Goal: Complete application form

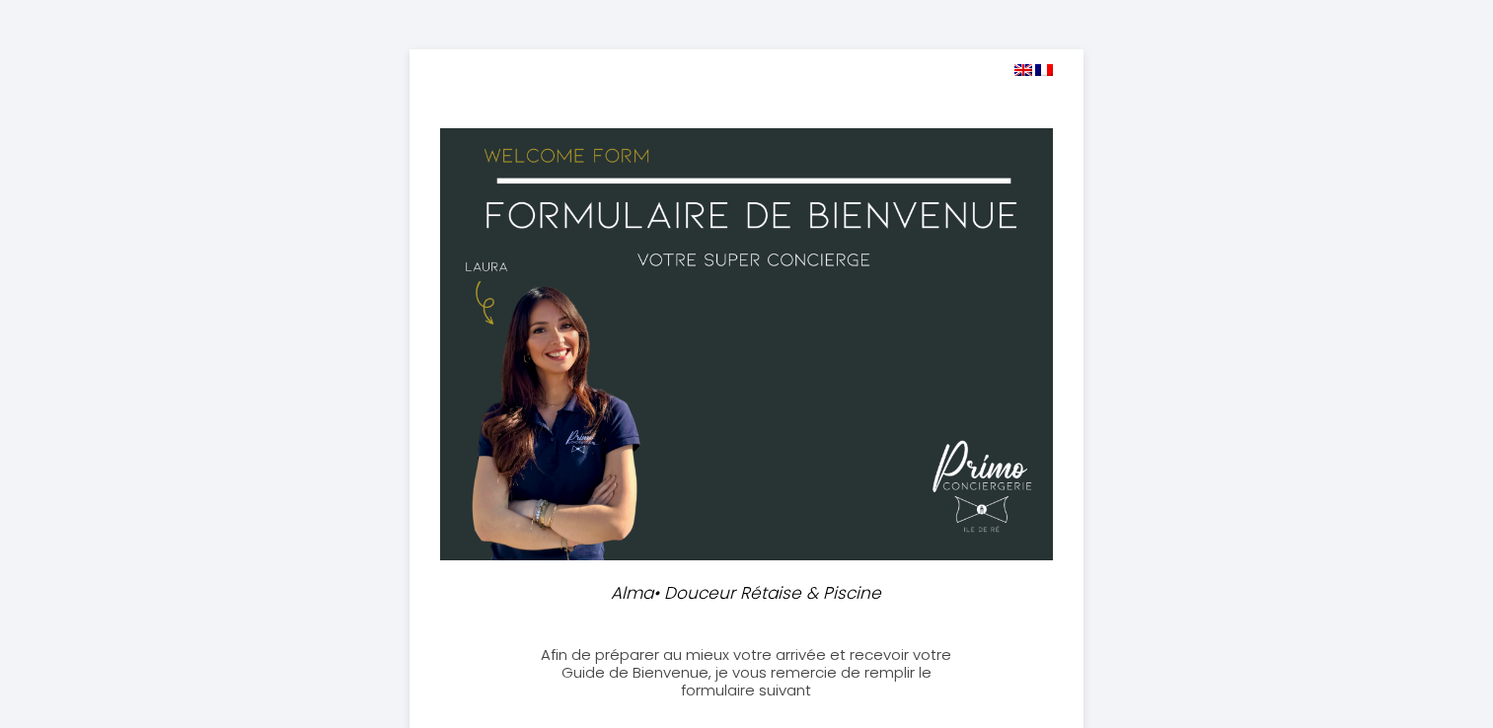
select select
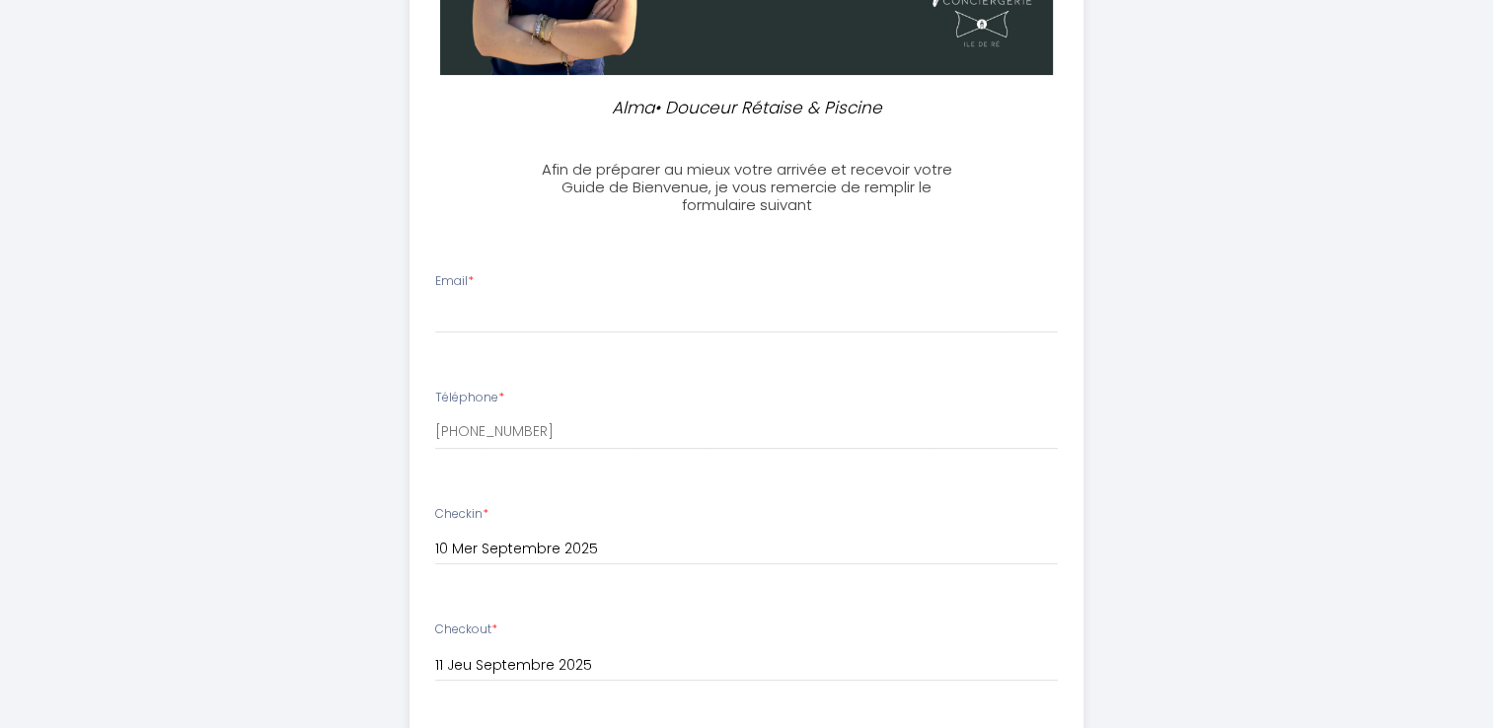
scroll to position [487, 0]
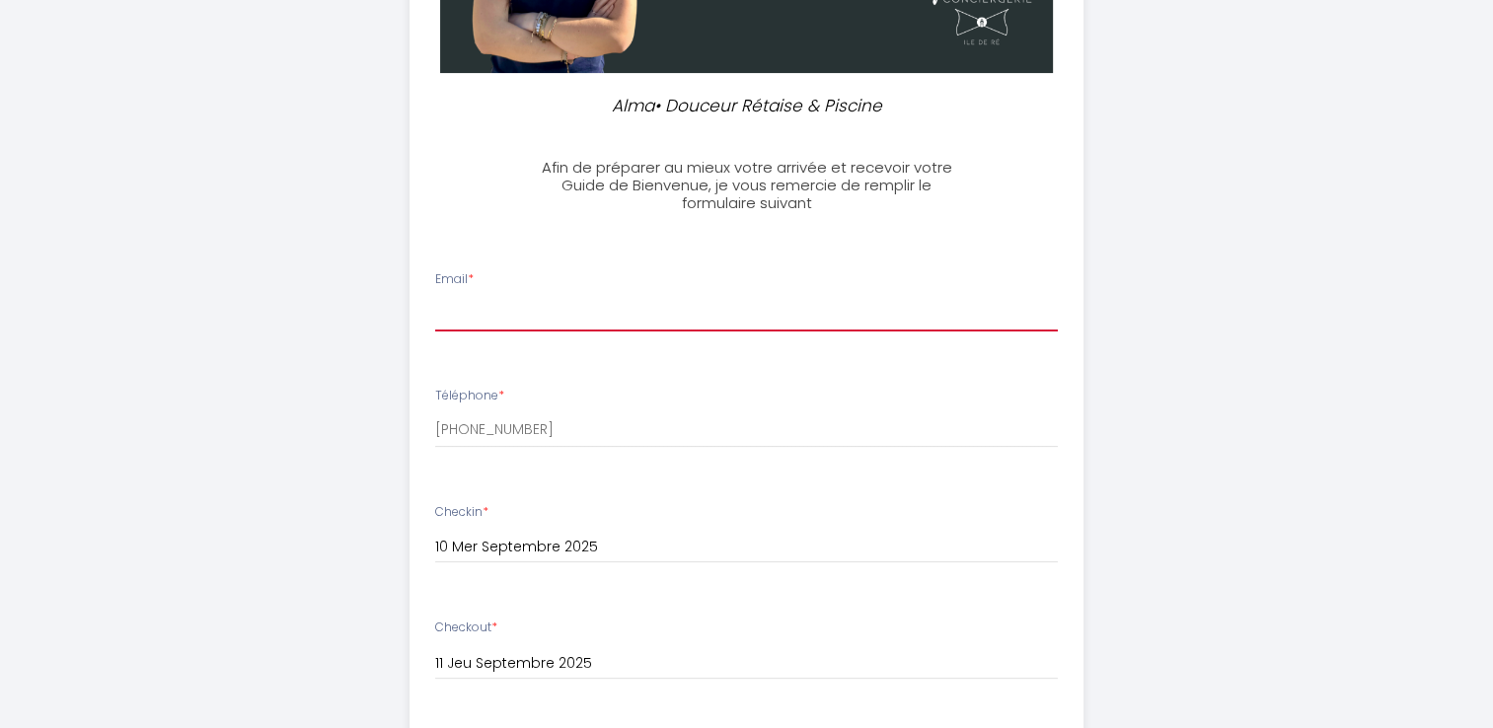
click at [857, 298] on input "Email *" at bounding box center [746, 314] width 623 height 36
type input "[EMAIL_ADDRESS][DOMAIN_NAME]"
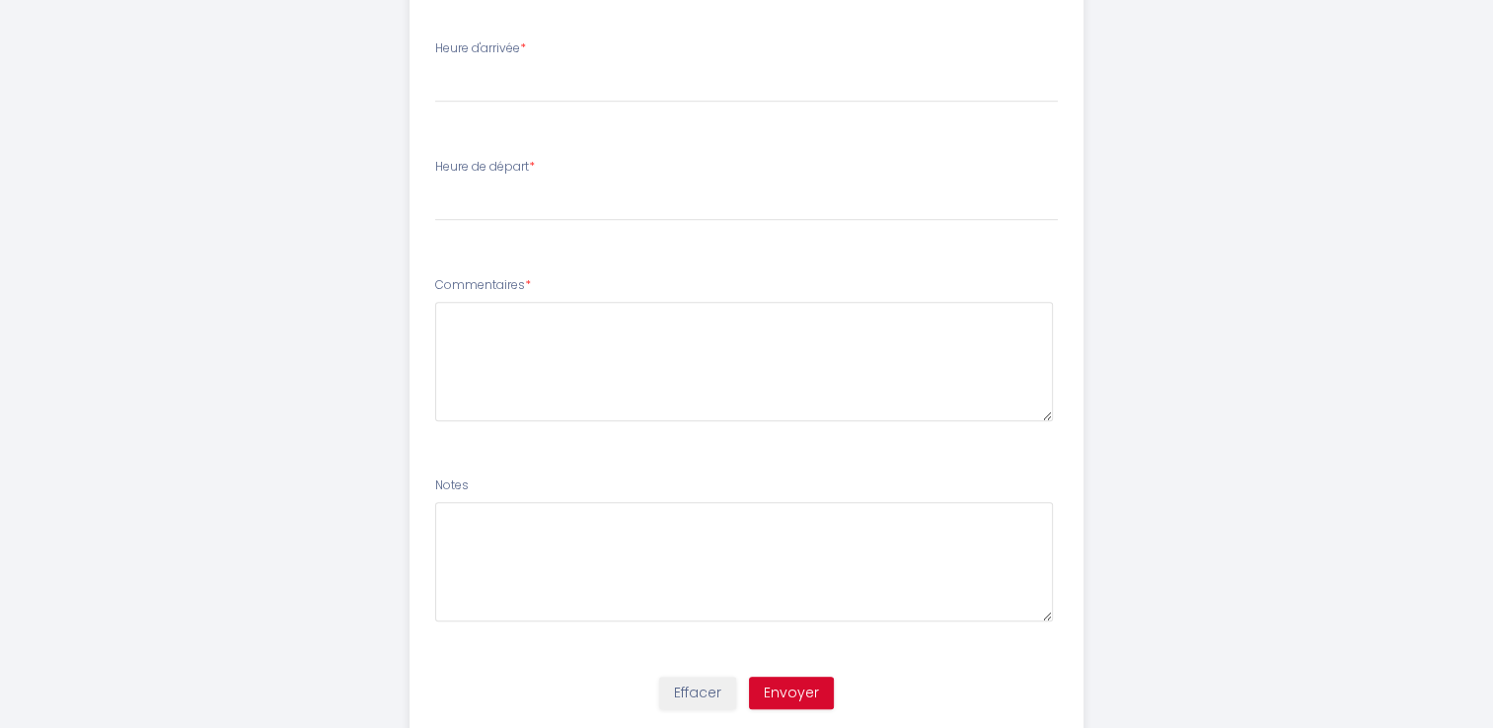
scroll to position [1196, 0]
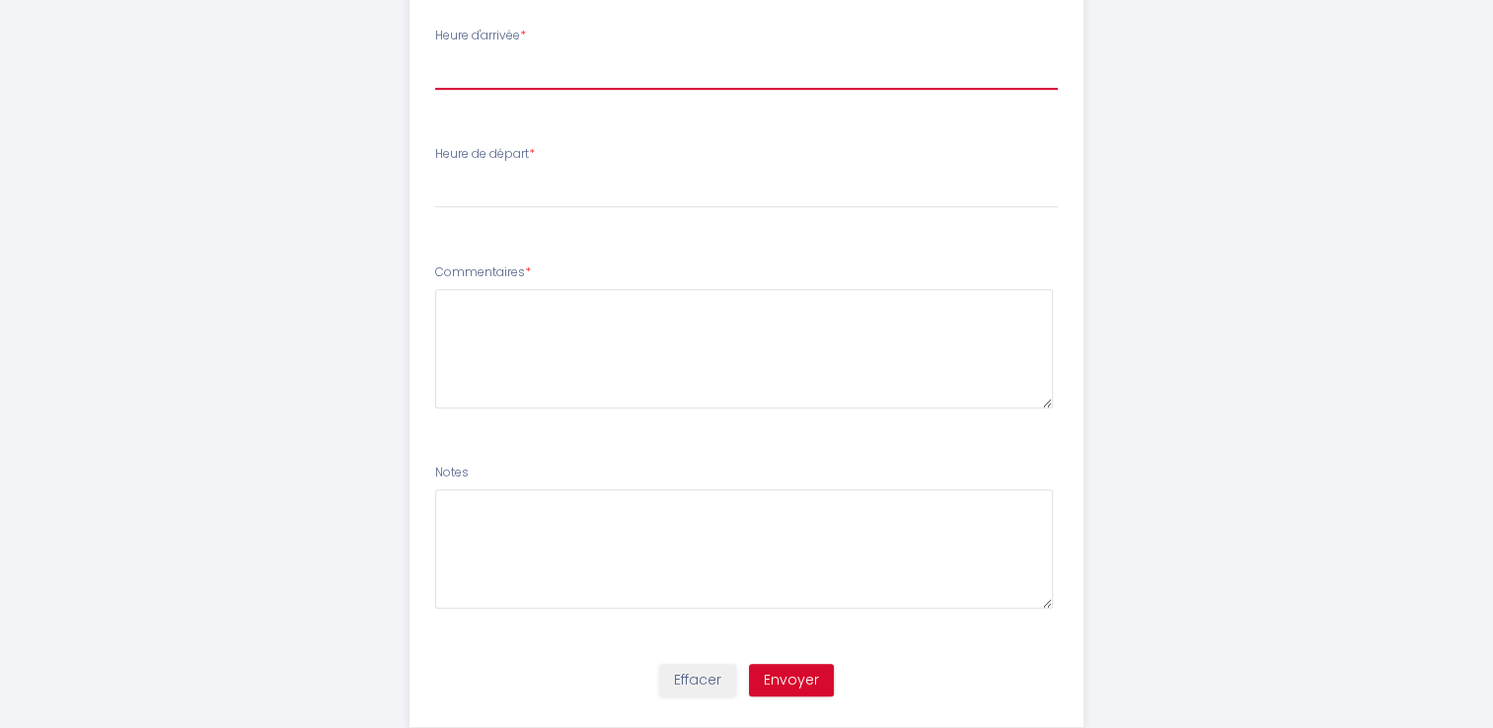
click at [487, 82] on select "17:00 17:30 18:00 18:30 19:00 19:30 20:00 20:30 21:00 21:30 22:00 22:30 23:00 2…" at bounding box center [746, 70] width 623 height 37
select select "17:00"
click at [435, 52] on select "17:00 17:30 18:00 18:30 19:00 19:30 20:00 20:30 21:00 21:30 22:00 22:30 23:00 2…" at bounding box center [746, 70] width 623 height 37
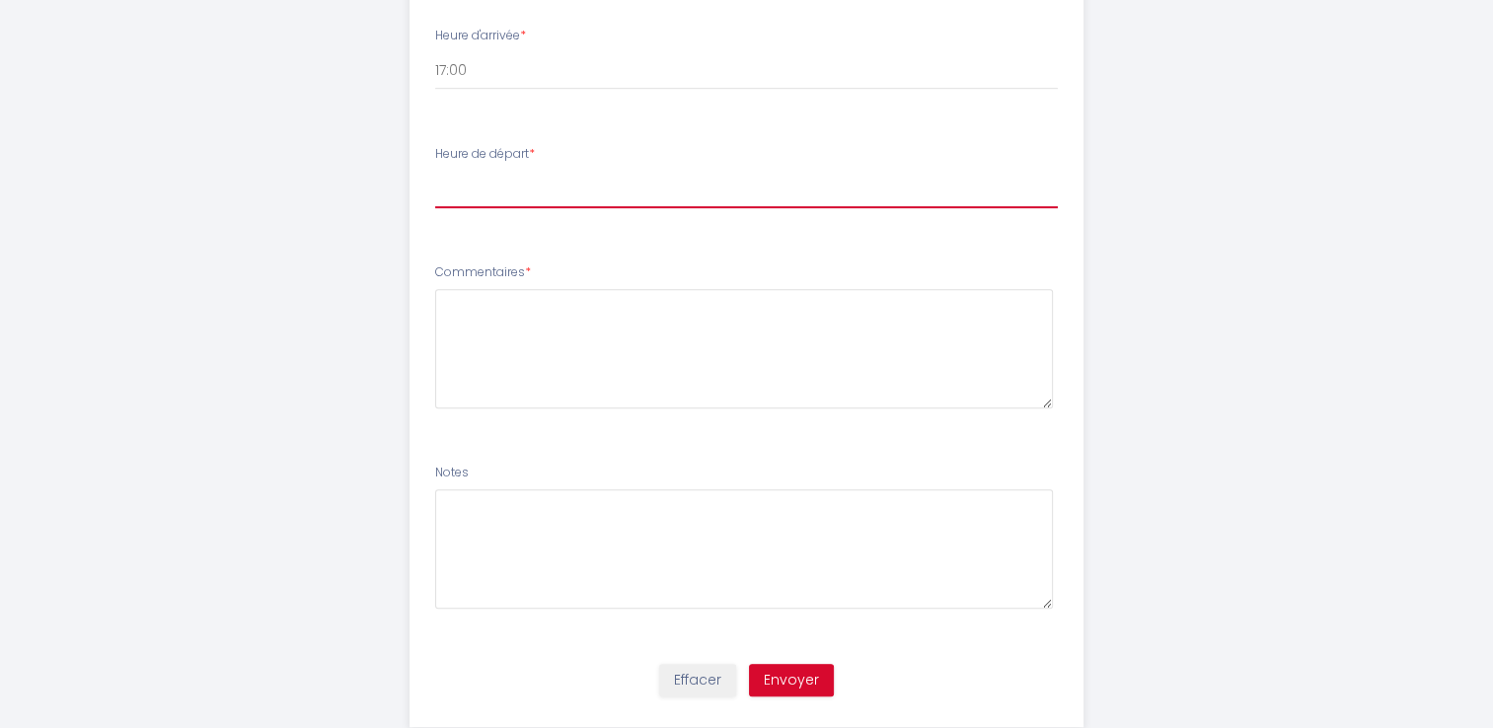
click at [497, 187] on select "00:00 00:30 01:00 01:30 02:00 02:30 03:00 03:30 04:00 04:30 05:00 05:30 06:00 0…" at bounding box center [746, 189] width 623 height 37
select select "11:00"
click at [435, 171] on select "00:00 00:30 01:00 01:30 02:00 02:30 03:00 03:30 04:00 04:30 05:00 05:30 06:00 0…" at bounding box center [746, 189] width 623 height 37
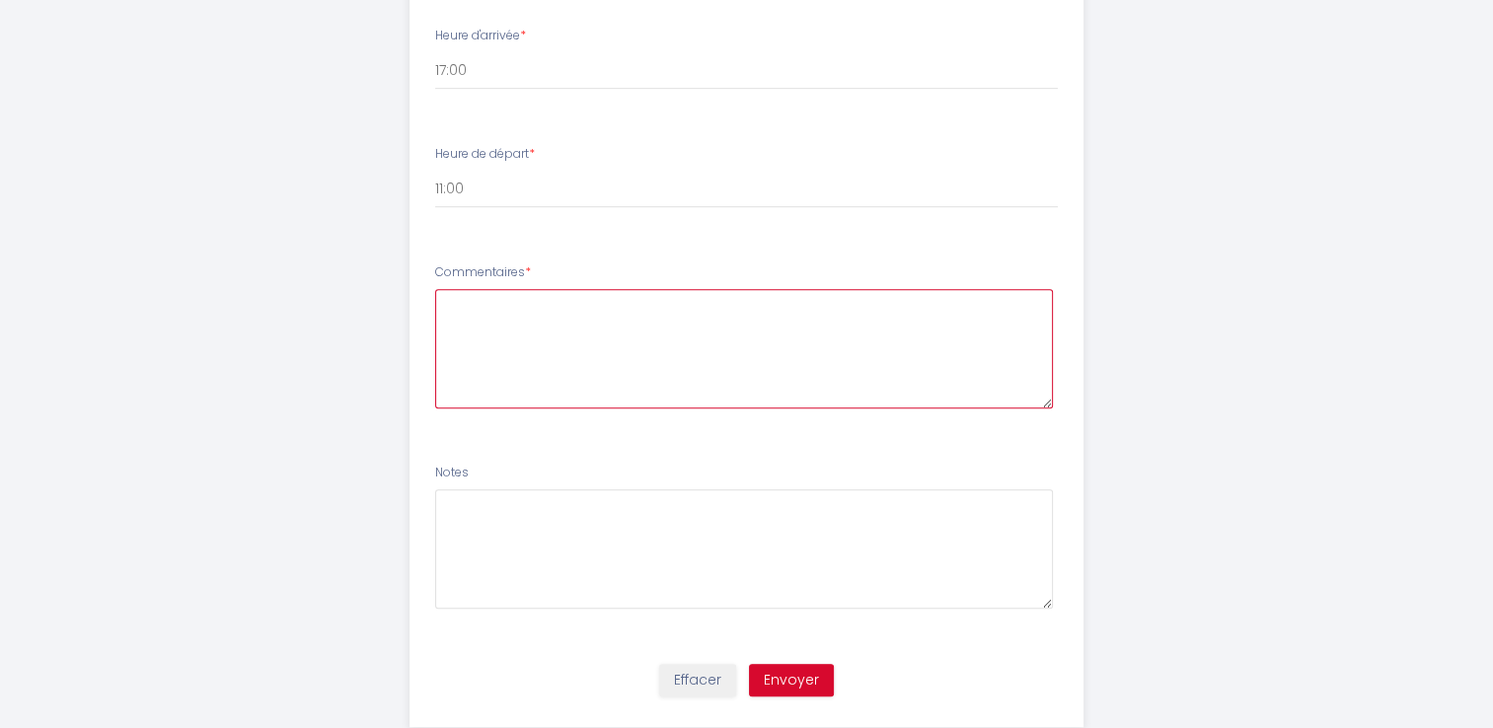
click at [592, 339] on textarea at bounding box center [744, 348] width 618 height 119
type textarea "ras"
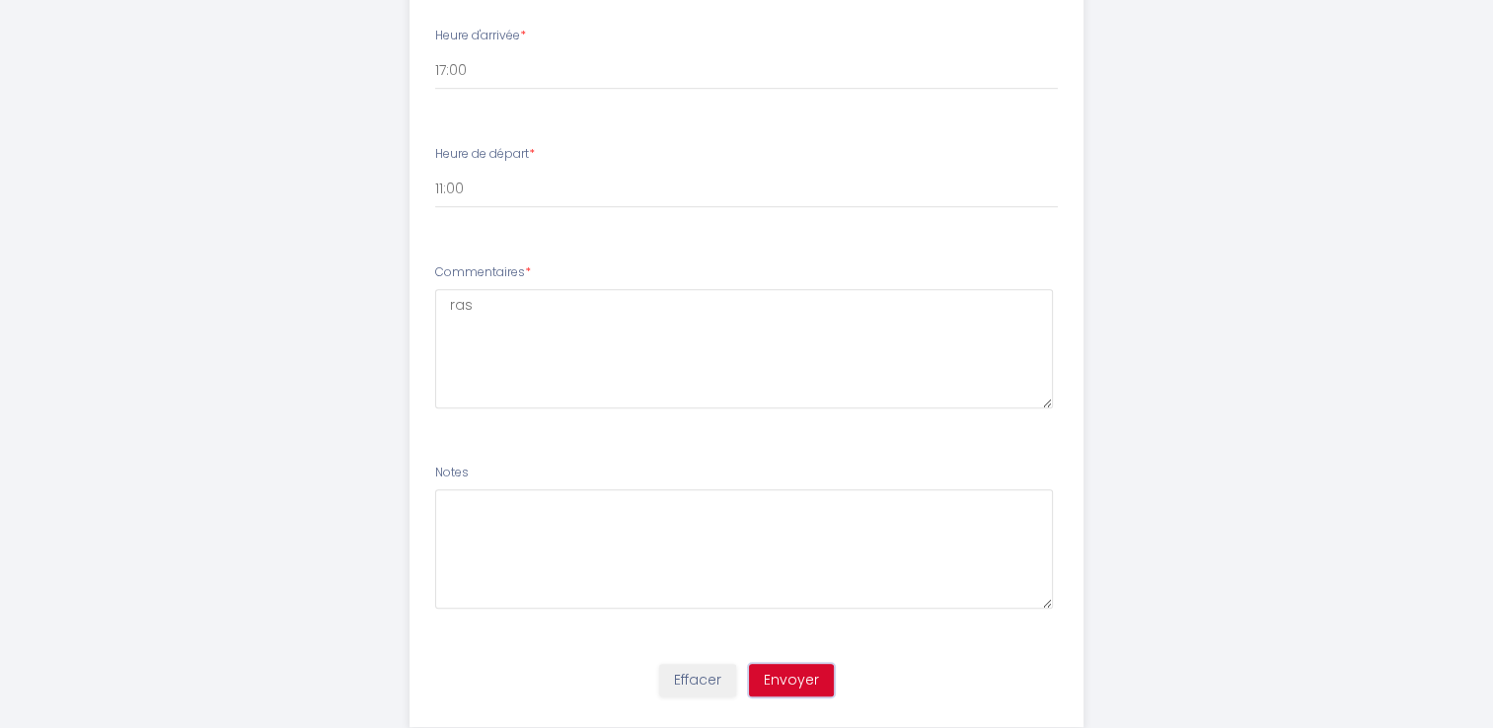
click at [765, 686] on button "Envoyer" at bounding box center [791, 681] width 85 height 34
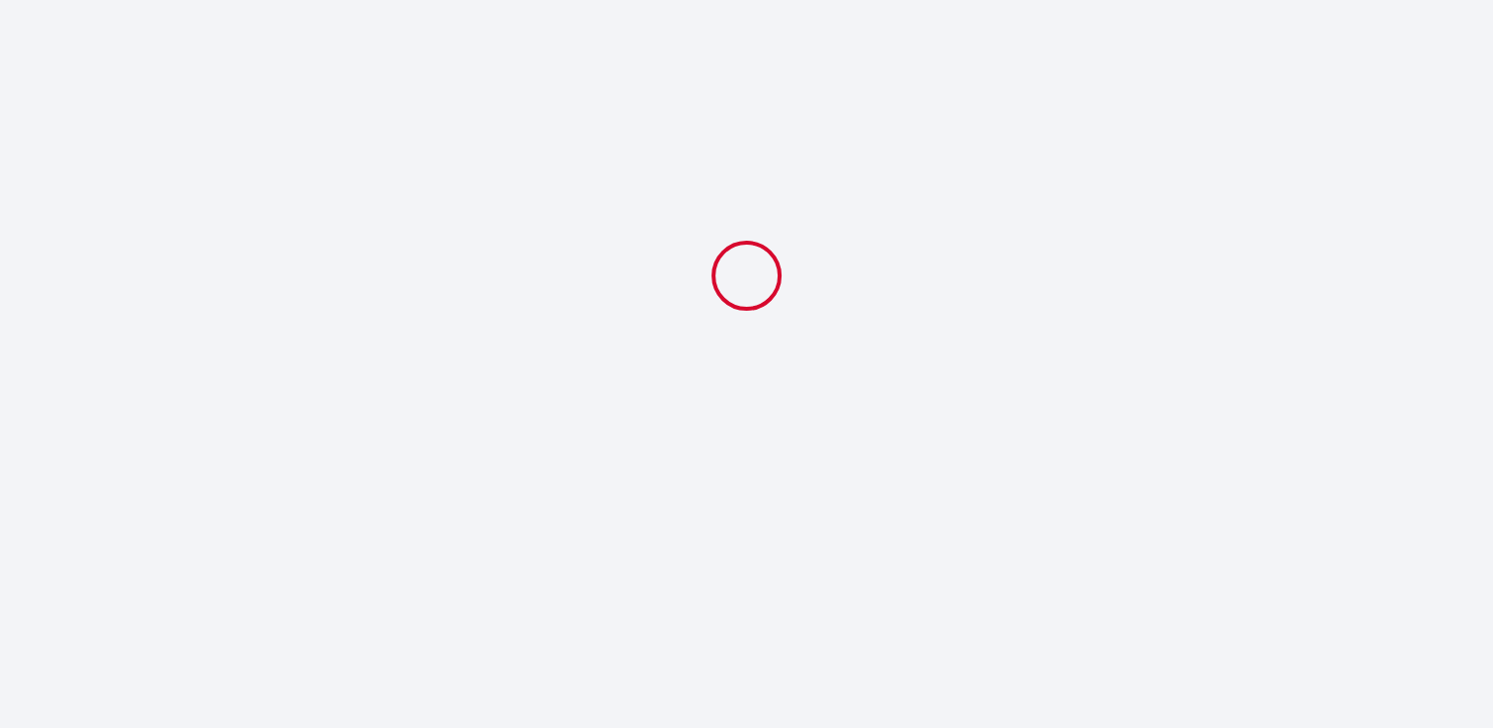
scroll to position [0, 0]
select select "11:00"
